Goal: Task Accomplishment & Management: Manage account settings

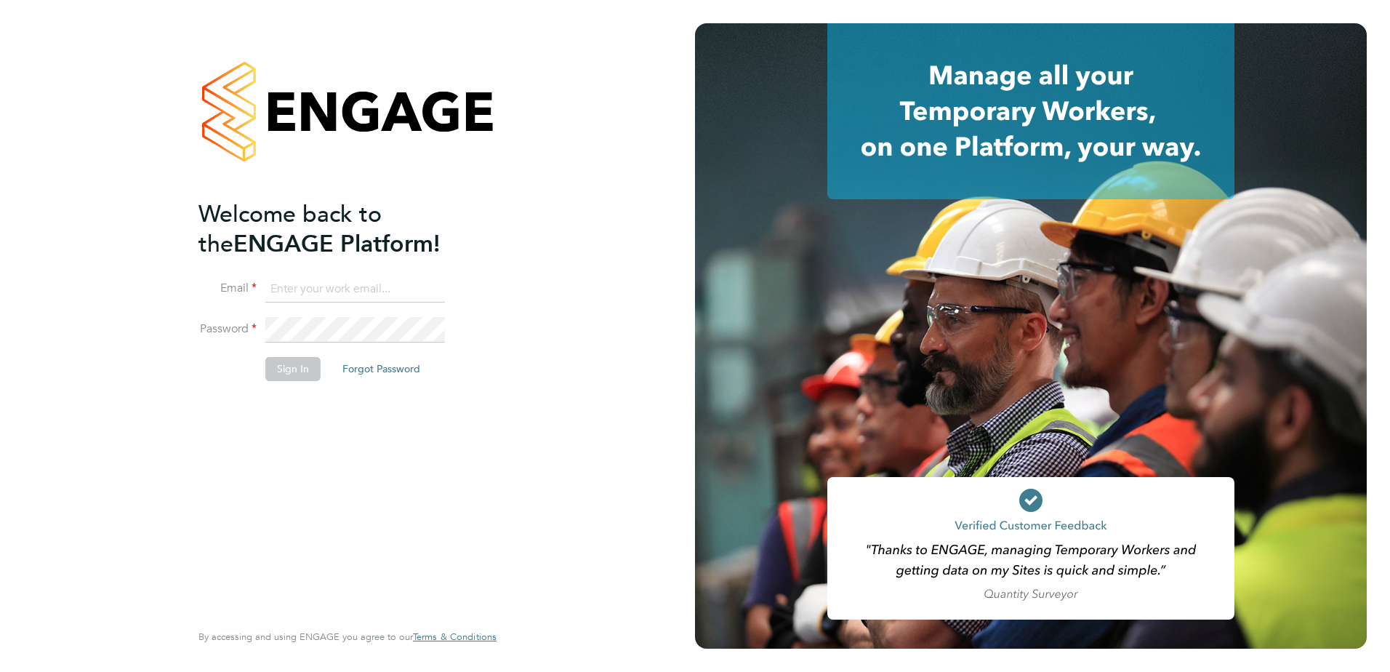
type input "[PERSON_NAME][EMAIL_ADDRESS][DOMAIN_NAME]"
click at [294, 375] on button "Sign In" at bounding box center [292, 368] width 55 height 23
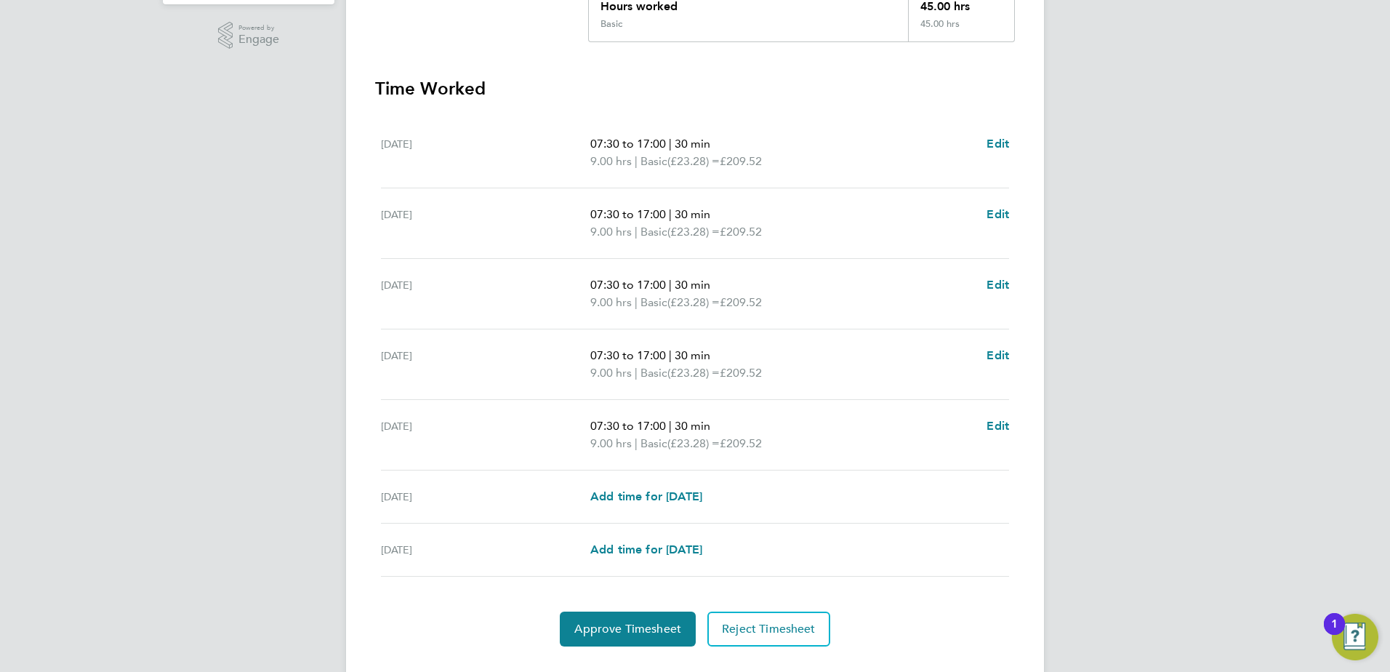
scroll to position [364, 0]
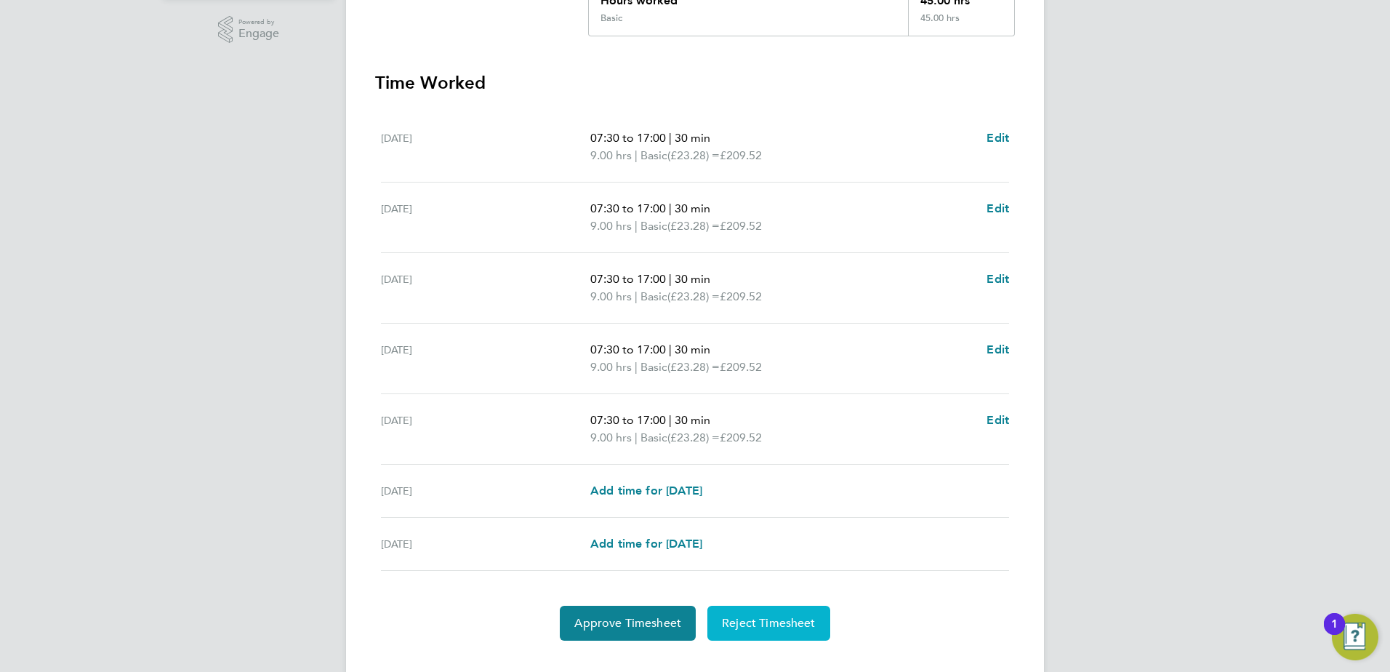
click at [761, 623] on span "Reject Timesheet" at bounding box center [769, 623] width 94 height 15
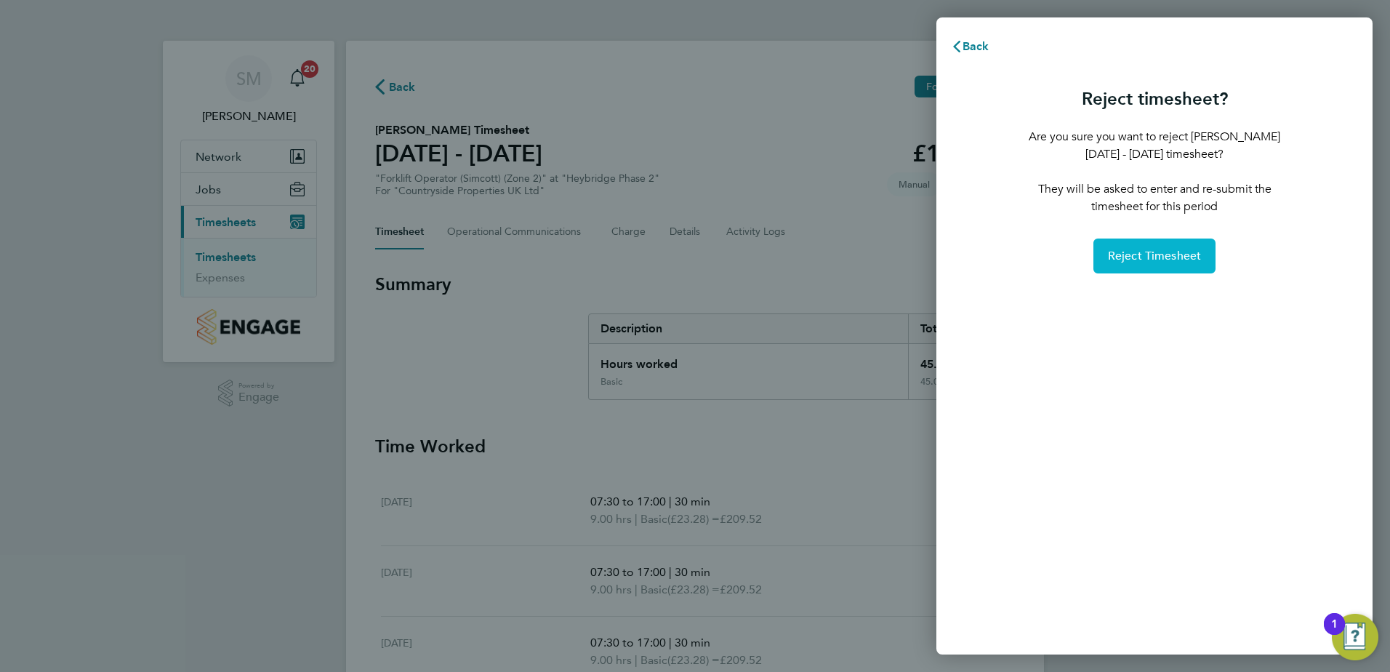
click at [1177, 254] on span "Reject Timesheet" at bounding box center [1155, 256] width 94 height 15
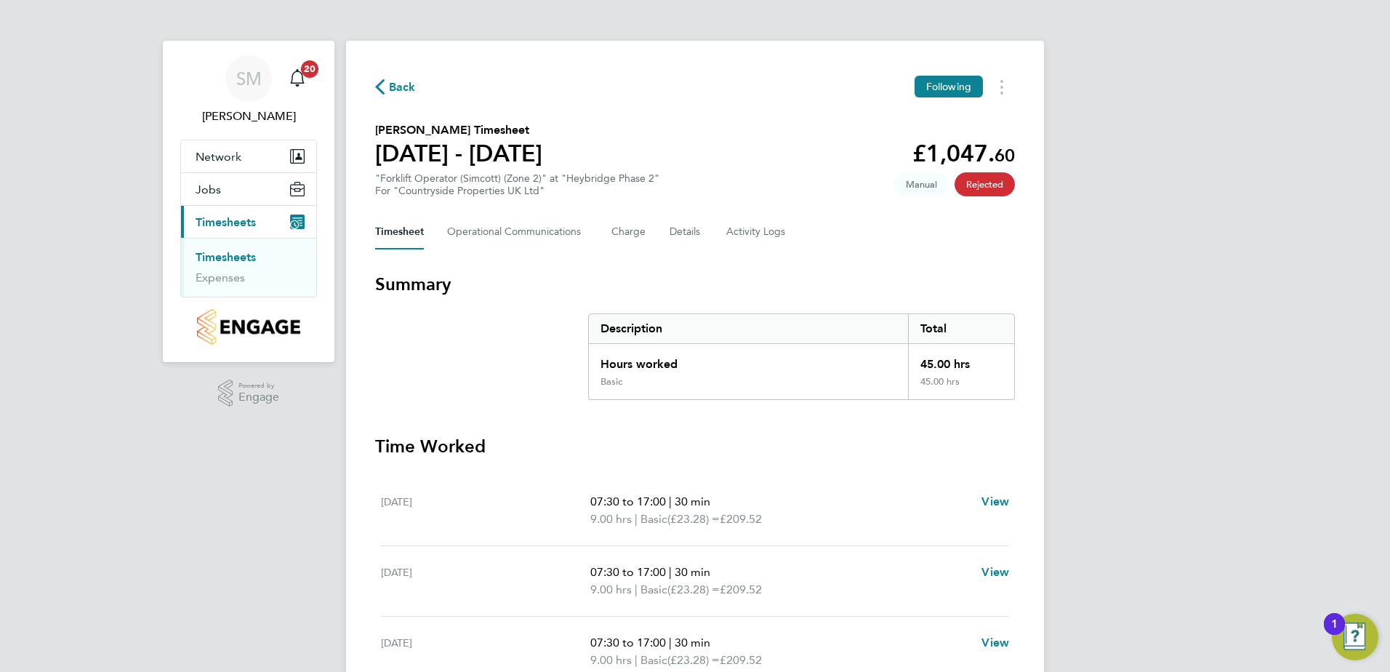
click at [217, 256] on link "Timesheets" at bounding box center [226, 257] width 60 height 14
